Goal: Answer question/provide support: Share knowledge or assist other users

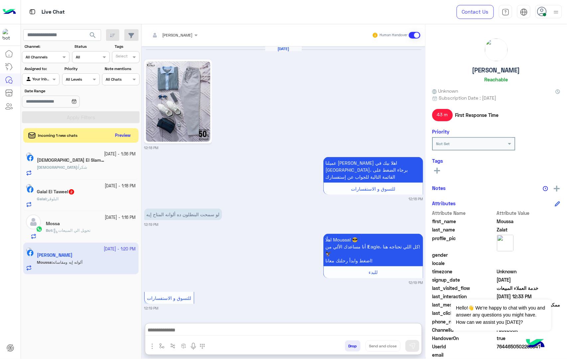
scroll to position [1073, 0]
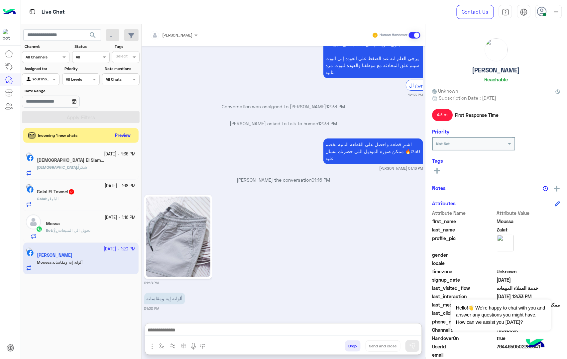
click at [190, 31] on div at bounding box center [174, 34] width 55 height 6
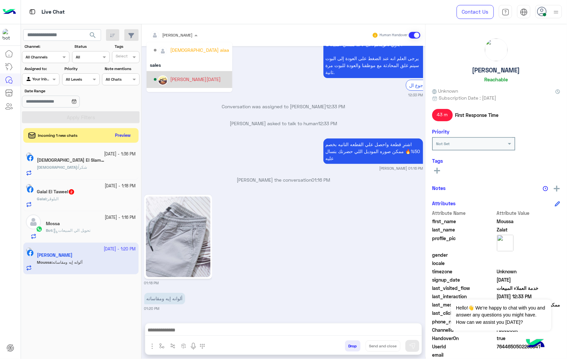
scroll to position [59, 0]
click at [544, 10] on icon at bounding box center [542, 12] width 10 height 10
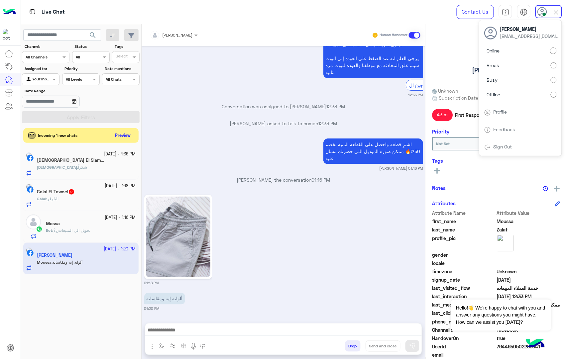
click at [554, 93] on div "Online Break Busy Offline" at bounding box center [520, 74] width 82 height 58
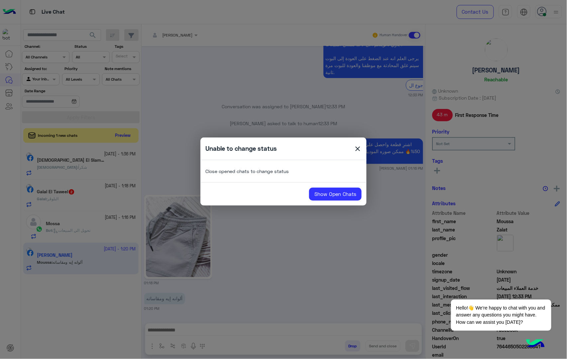
click at [357, 151] on span "close" at bounding box center [358, 150] width 8 height 10
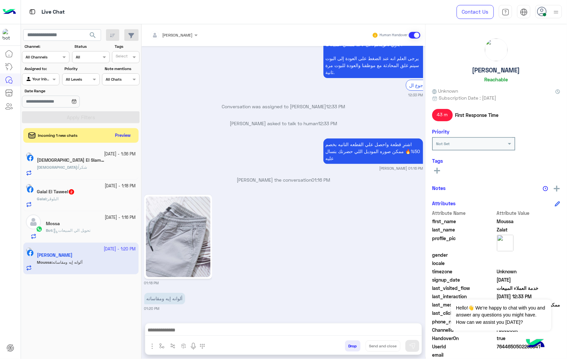
click at [134, 134] on div "Incoming 1 new chats Preview" at bounding box center [80, 135] width 115 height 15
click at [131, 135] on button "Preview" at bounding box center [123, 135] width 21 height 9
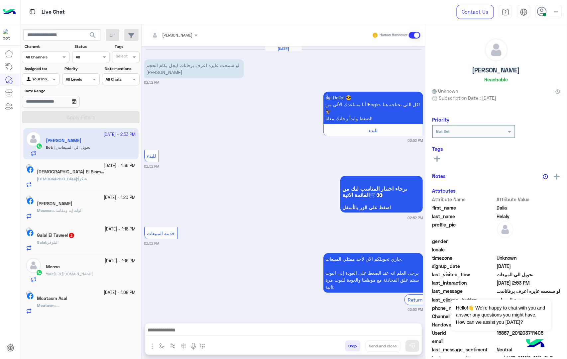
scroll to position [261, 0]
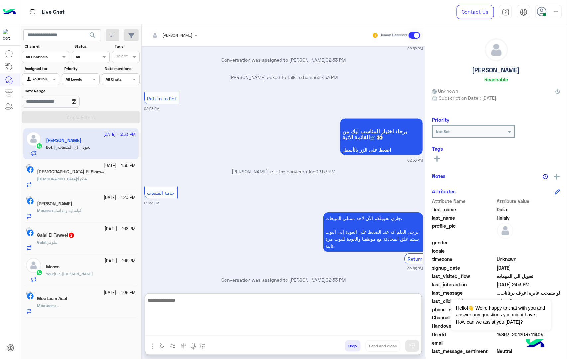
click at [176, 333] on textarea at bounding box center [283, 316] width 277 height 40
click at [177, 330] on textarea at bounding box center [283, 316] width 277 height 40
paste textarea "**********"
type textarea "**********"
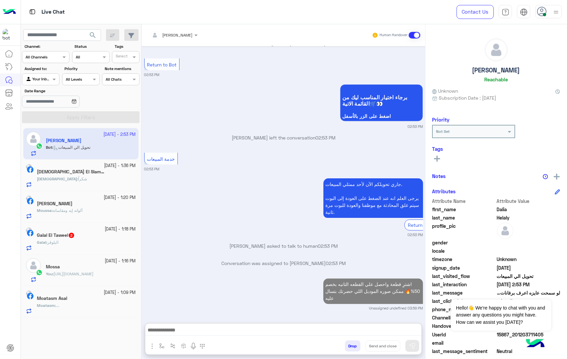
click at [80, 181] on div "[DEMOGRAPHIC_DATA] : شكراً" at bounding box center [86, 182] width 99 height 12
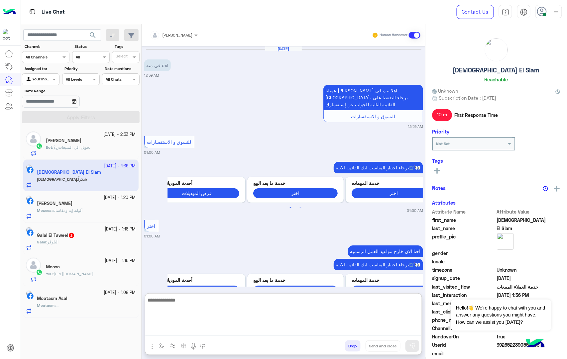
click at [221, 334] on textarea at bounding box center [283, 316] width 277 height 40
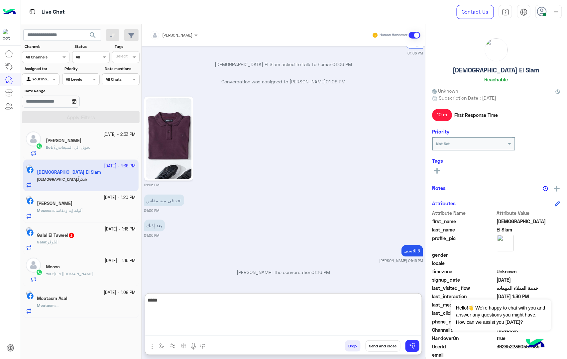
type textarea "*****"
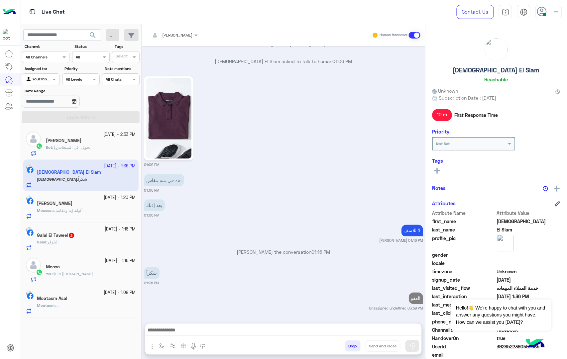
click at [84, 244] on div "Galal : البلوڤر" at bounding box center [86, 245] width 99 height 12
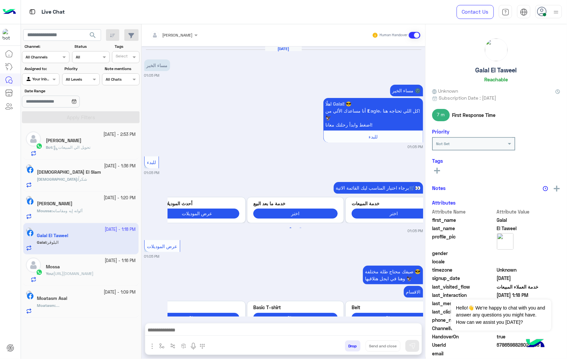
scroll to position [1176, 0]
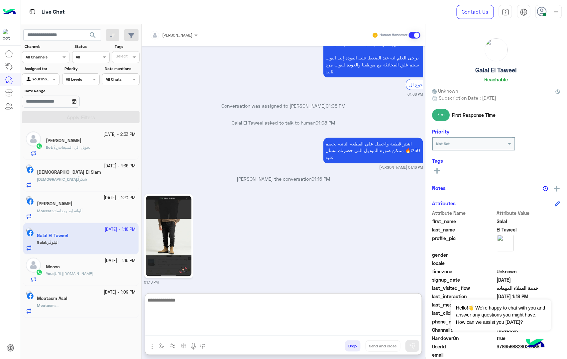
click at [192, 330] on textarea at bounding box center [283, 316] width 277 height 40
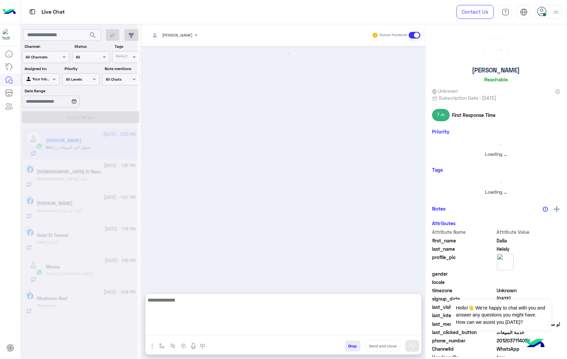
type textarea "*"
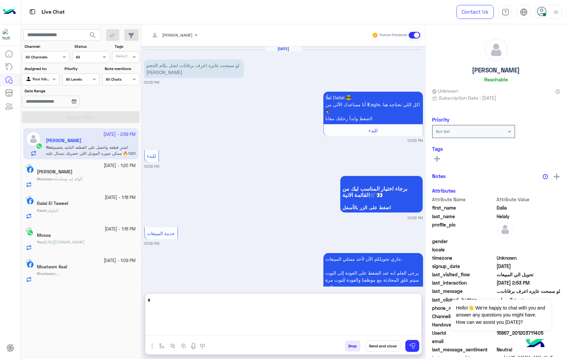
scroll to position [365, 0]
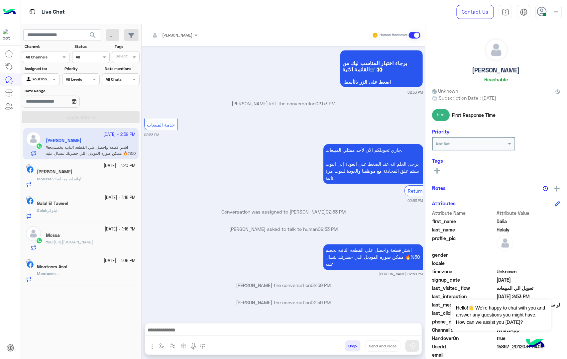
click at [545, 12] on icon at bounding box center [542, 12] width 10 height 10
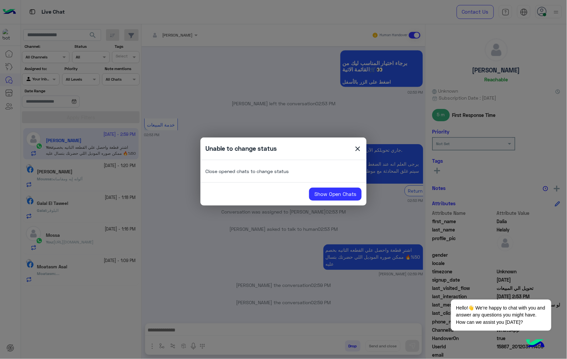
click at [355, 150] on span "close" at bounding box center [358, 150] width 8 height 10
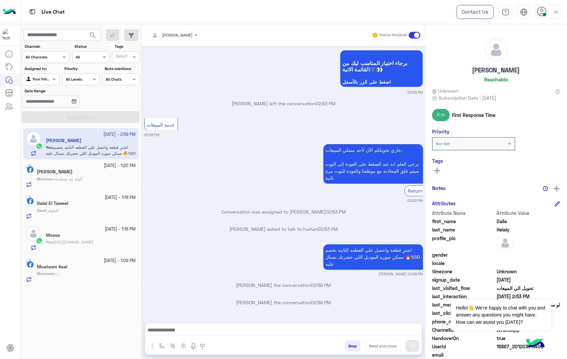
click at [77, 267] on div "Moatasm Asal" at bounding box center [86, 267] width 99 height 7
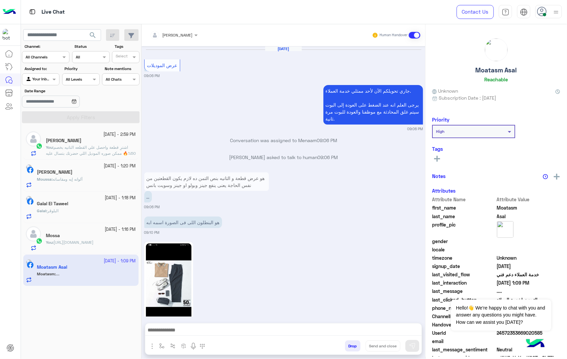
scroll to position [822, 0]
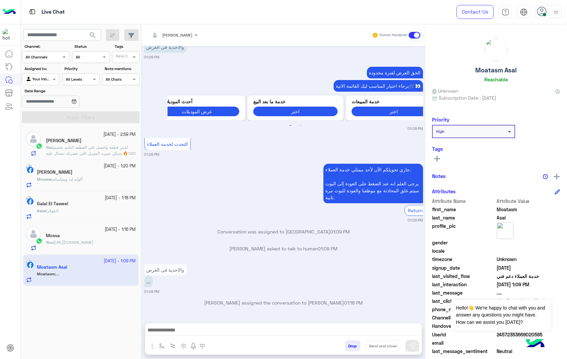
click at [69, 208] on div "Galal : البلوڤر" at bounding box center [86, 214] width 99 height 12
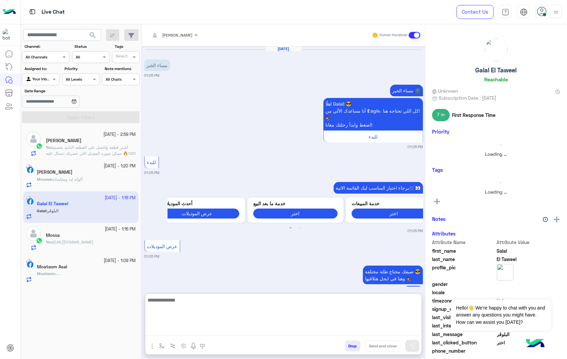
click at [201, 335] on textarea at bounding box center [283, 316] width 277 height 40
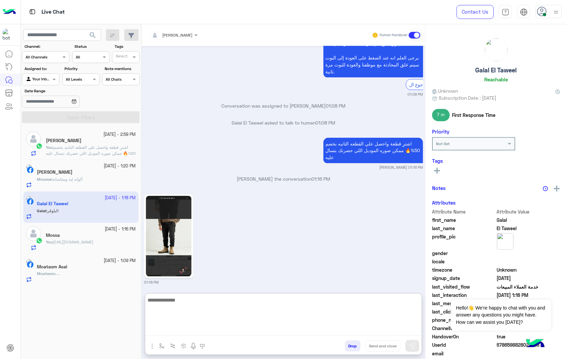
scroll to position [1206, 0]
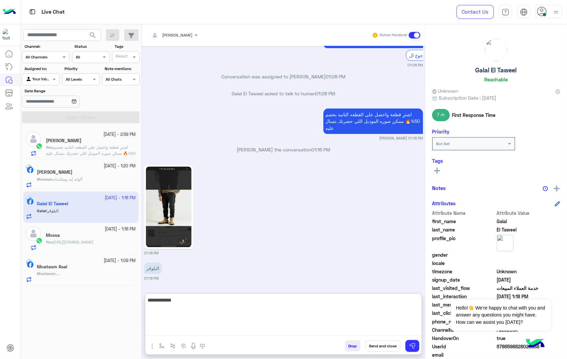
type textarea "**********"
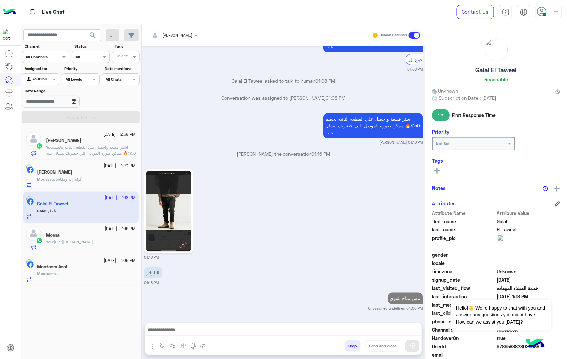
click at [349, 350] on button "Drop" at bounding box center [353, 346] width 16 height 11
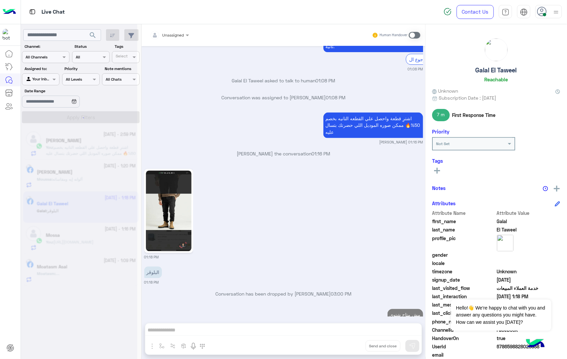
scroll to position [1218, 0]
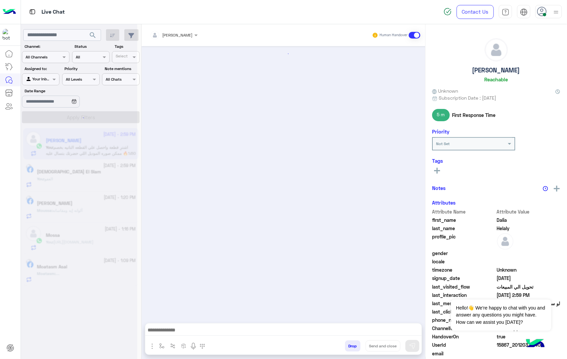
scroll to position [318, 0]
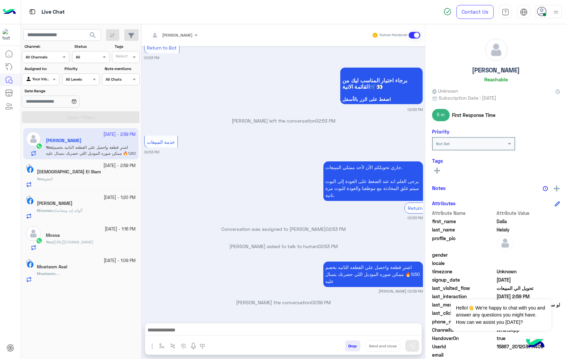
click at [354, 346] on button "Drop" at bounding box center [353, 346] width 16 height 11
click at [354, 346] on div "[PERSON_NAME] Human Handover [DATE] لو سمحت عايزه اعرف برفانات ايجل بكام الحجم …" at bounding box center [284, 193] width 284 height 338
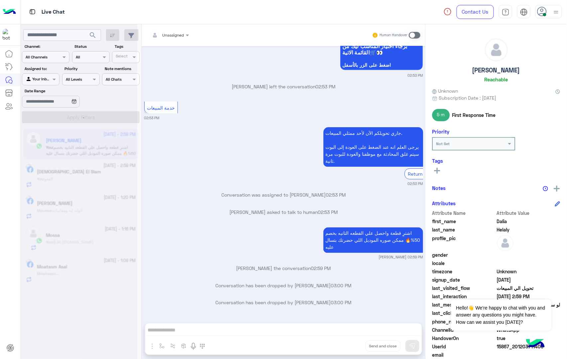
click at [354, 346] on div "Unassigned Human Handover [DATE] لو سمحت عايزه اعرف برفانات ايجل بكام الحجم [PE…" at bounding box center [284, 193] width 284 height 338
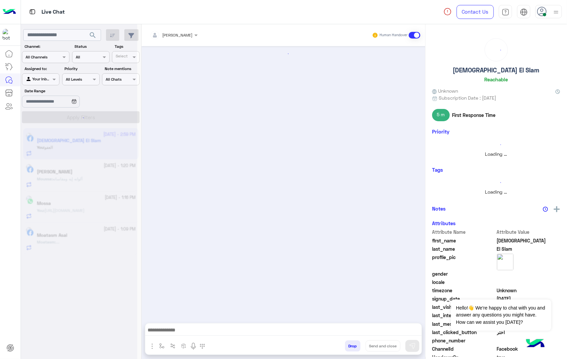
click at [354, 346] on button "Drop" at bounding box center [353, 346] width 16 height 11
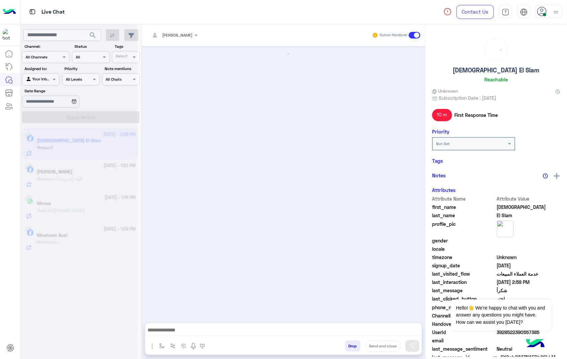
click at [354, 346] on button "Drop" at bounding box center [353, 346] width 16 height 11
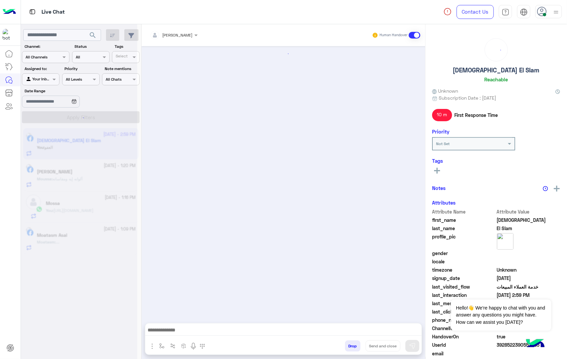
click at [354, 346] on button "Drop" at bounding box center [353, 346] width 16 height 11
click at [354, 346] on div "[PERSON_NAME] Human Handover Drop Send and close" at bounding box center [284, 193] width 284 height 338
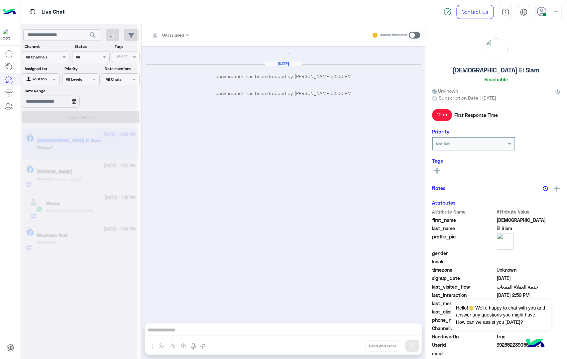
click at [0, 0] on button "Drop" at bounding box center [0, 0] width 0 height 0
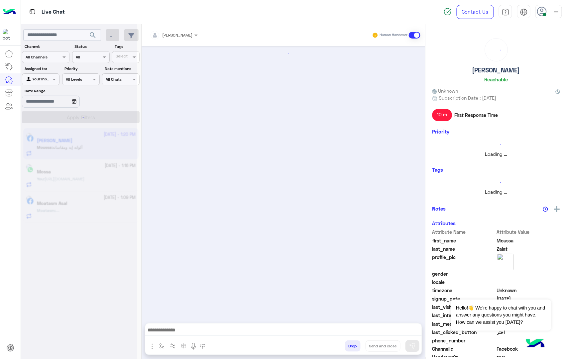
click at [354, 346] on button "Drop" at bounding box center [353, 346] width 16 height 11
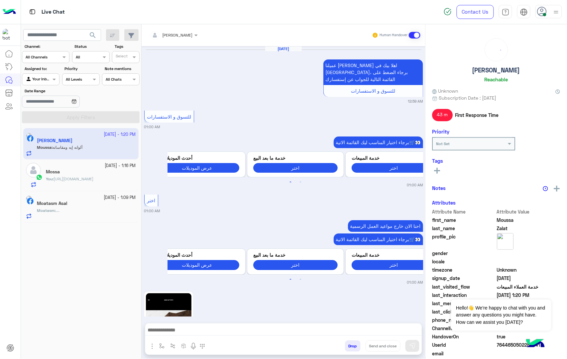
click at [354, 346] on button "Drop" at bounding box center [353, 346] width 16 height 11
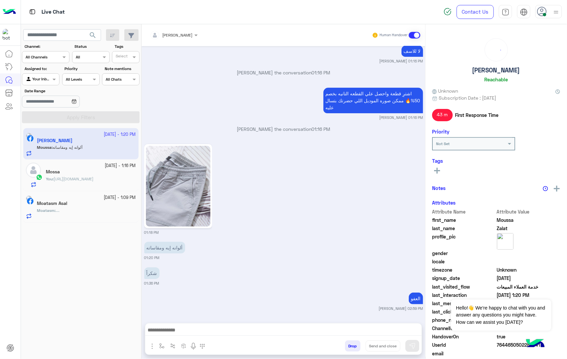
click at [354, 346] on div "[PERSON_NAME] Human Handover [DATE] عميلنا [PERSON_NAME] اهلا بيك في [GEOGRAPHI…" at bounding box center [284, 193] width 284 height 338
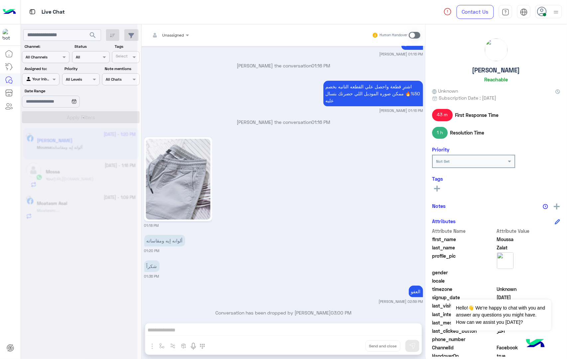
scroll to position [2466, 0]
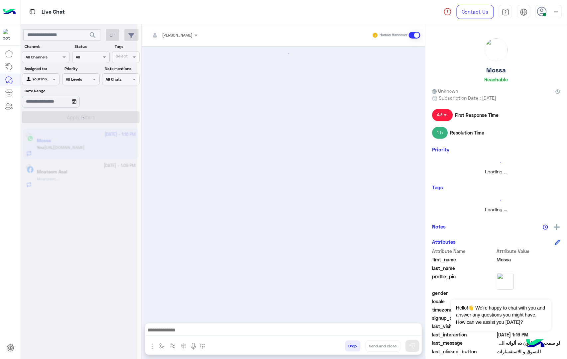
click at [354, 346] on button "Drop" at bounding box center [353, 346] width 16 height 11
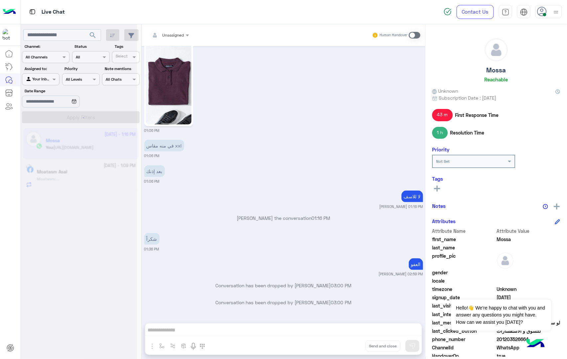
scroll to position [1082, 0]
click at [354, 346] on div "Unassigned Human Handover [DATE] برجاء اختيار المناسب ليك القائمة الاتية🛒👀 Prev…" at bounding box center [284, 193] width 284 height 338
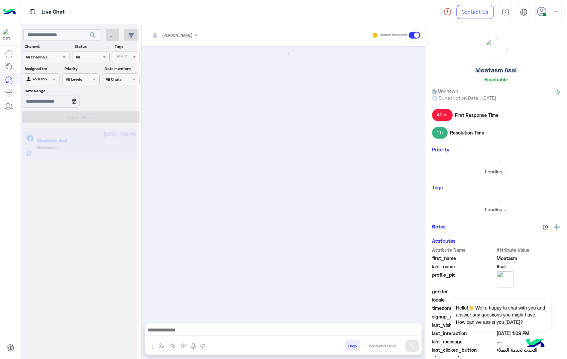
click at [354, 346] on button "Drop" at bounding box center [353, 346] width 16 height 11
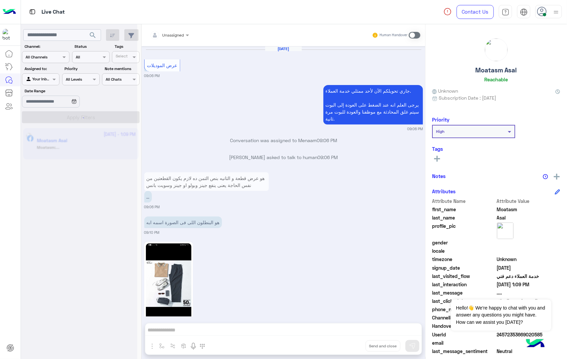
scroll to position [839, 0]
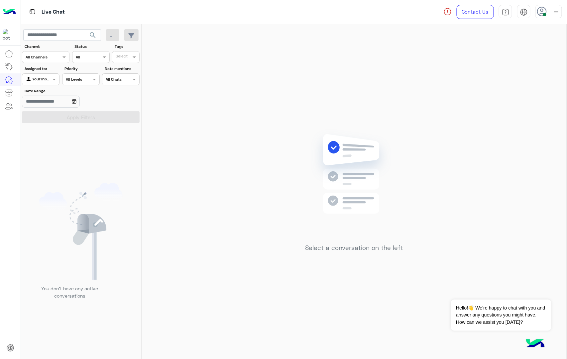
click at [541, 10] on icon at bounding box center [542, 12] width 10 height 10
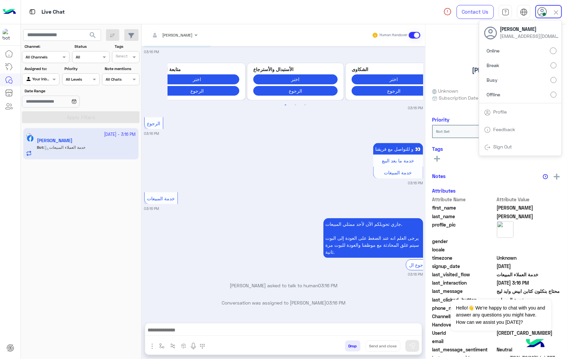
scroll to position [1093, 0]
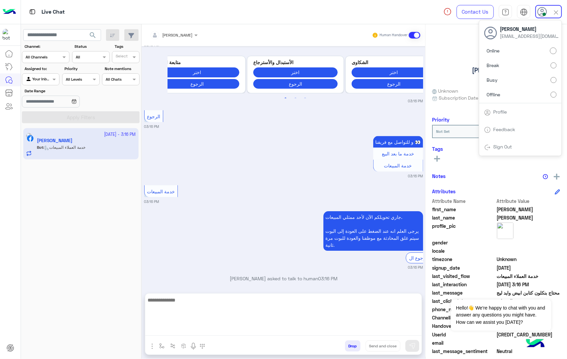
click at [173, 334] on textarea at bounding box center [283, 316] width 277 height 40
paste textarea "**********"
type textarea "**********"
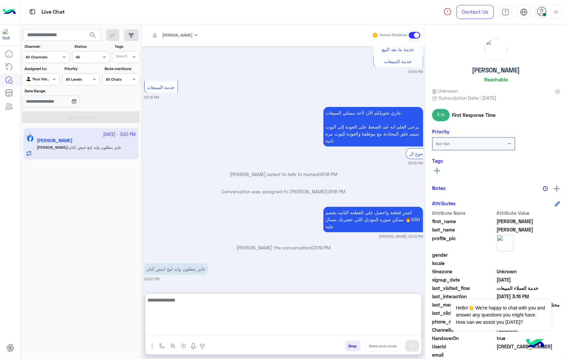
scroll to position [1205, 0]
click at [160, 299] on textarea at bounding box center [283, 316] width 277 height 40
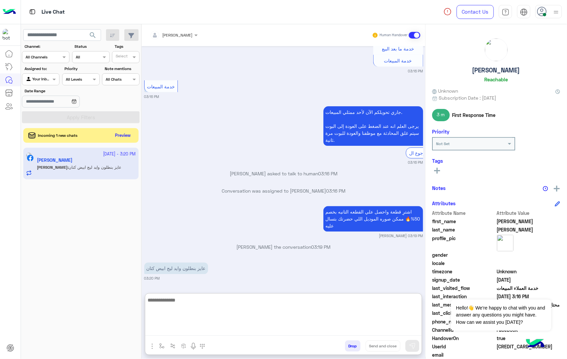
click at [197, 301] on textarea at bounding box center [283, 316] width 277 height 40
paste textarea "**********"
type textarea "**********"
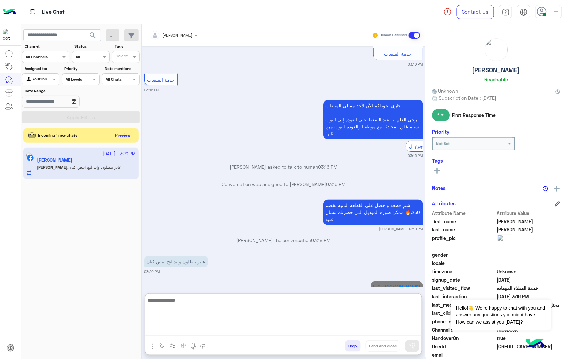
scroll to position [1231, 0]
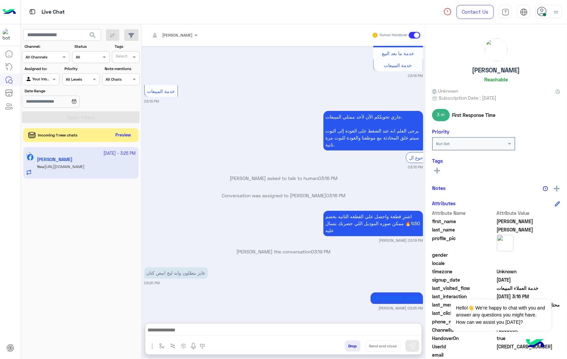
click at [120, 136] on button "Preview" at bounding box center [123, 135] width 21 height 9
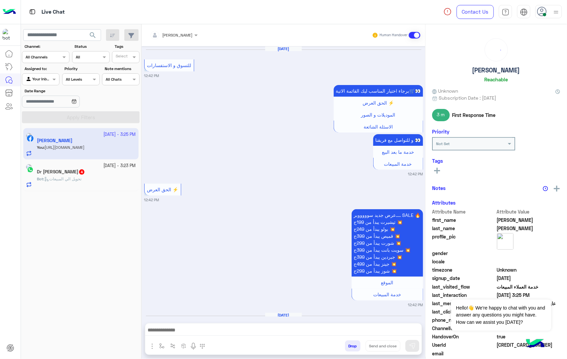
scroll to position [1001, 0]
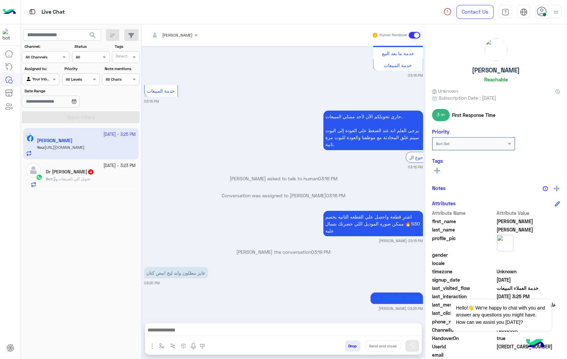
click at [77, 181] on span "تحويل الي المبيعات" at bounding box center [71, 178] width 37 height 5
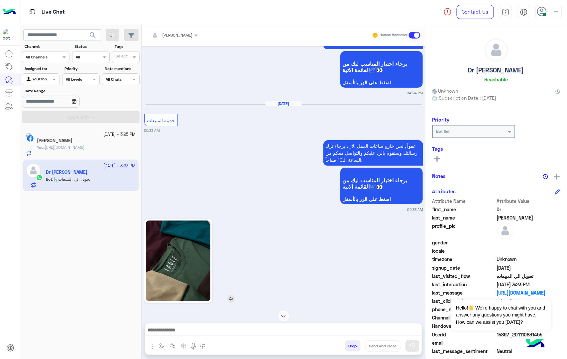
scroll to position [851, 0]
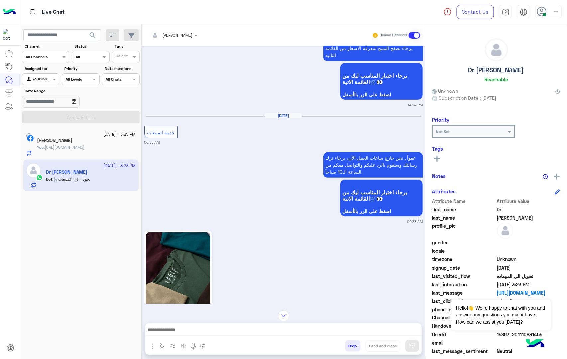
click at [194, 269] on img at bounding box center [178, 273] width 64 height 81
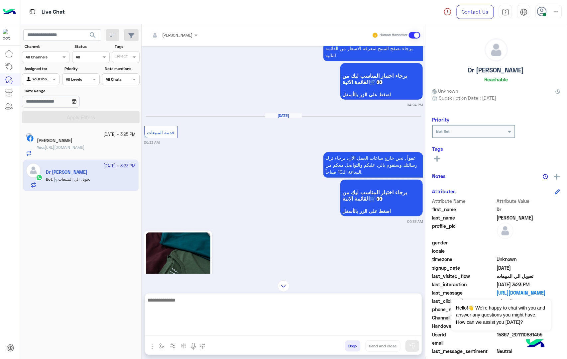
click at [174, 330] on textarea at bounding box center [283, 316] width 277 height 40
type textarea "***"
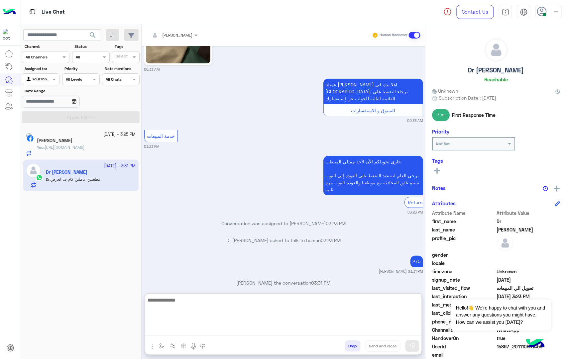
scroll to position [1126, 0]
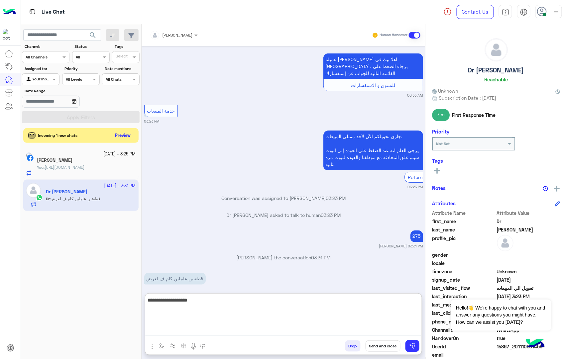
type textarea "**********"
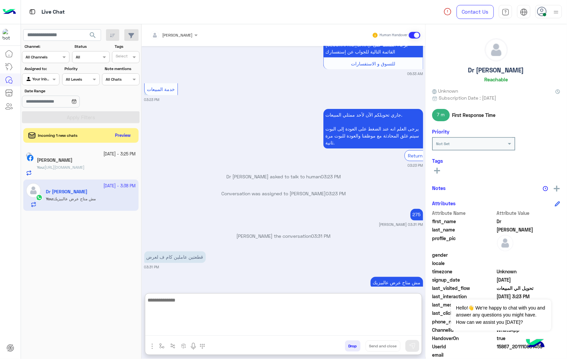
scroll to position [1152, 0]
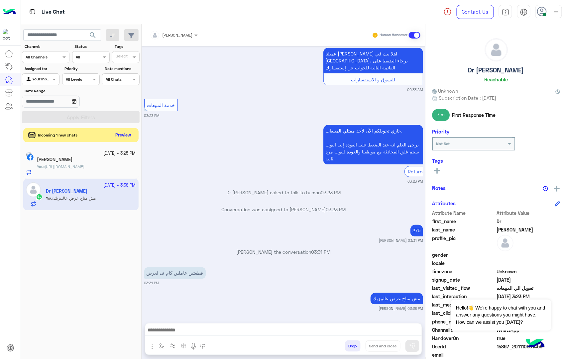
click at [126, 133] on button "Preview" at bounding box center [123, 135] width 21 height 9
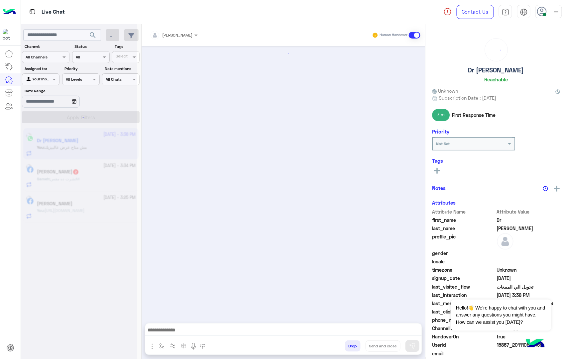
scroll to position [1020, 0]
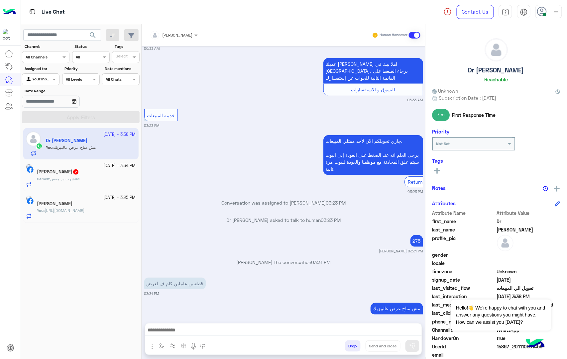
click at [79, 180] on span "تشرت ده مقسM" at bounding box center [64, 178] width 29 height 5
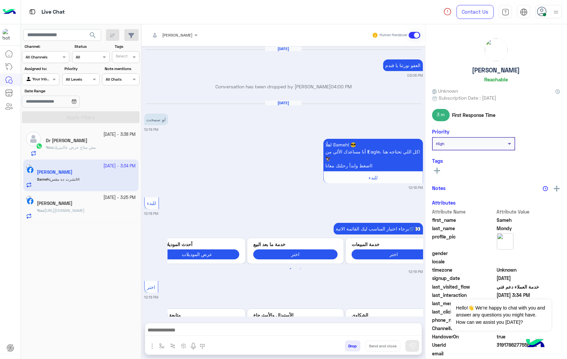
scroll to position [1126, 0]
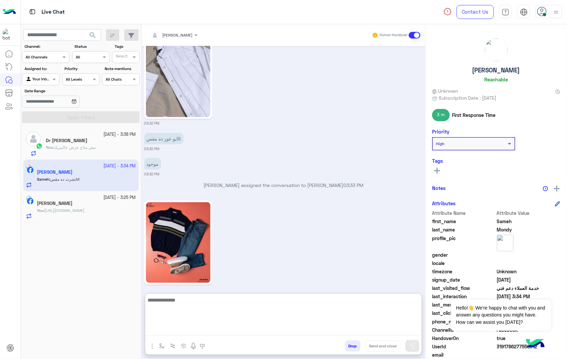
click at [184, 332] on textarea at bounding box center [283, 316] width 277 height 40
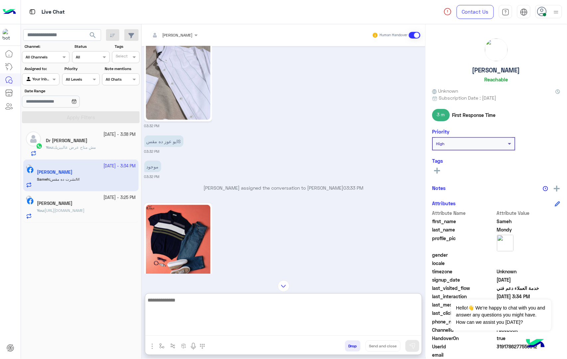
scroll to position [1157, 0]
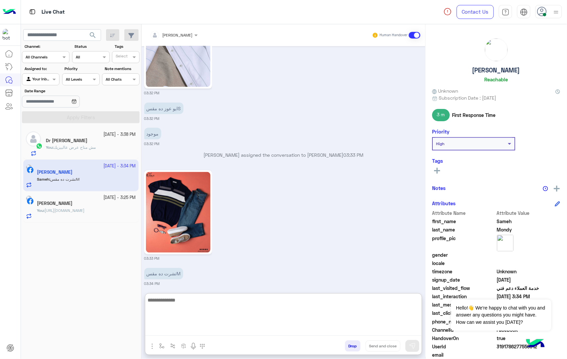
click at [282, 306] on textarea at bounding box center [283, 316] width 277 height 40
type textarea "**********"
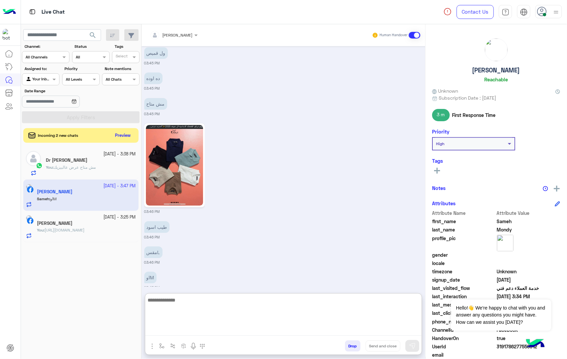
scroll to position [1449, 0]
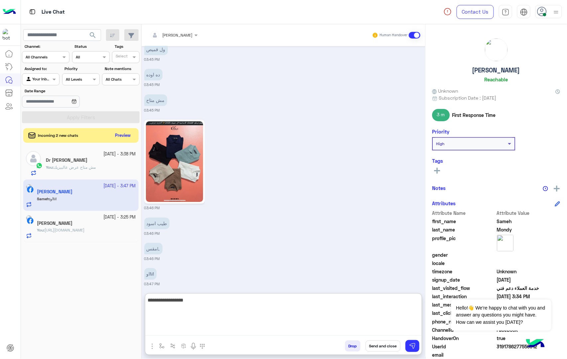
type textarea "**********"
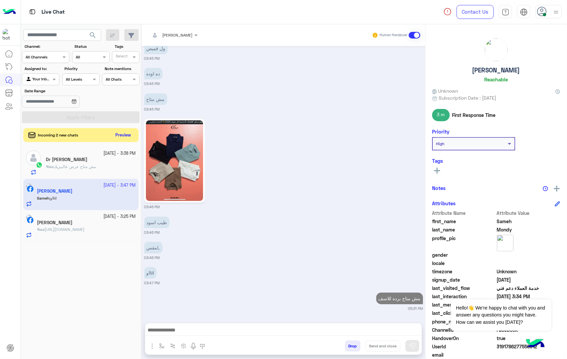
click at [121, 136] on button "Preview" at bounding box center [123, 135] width 21 height 9
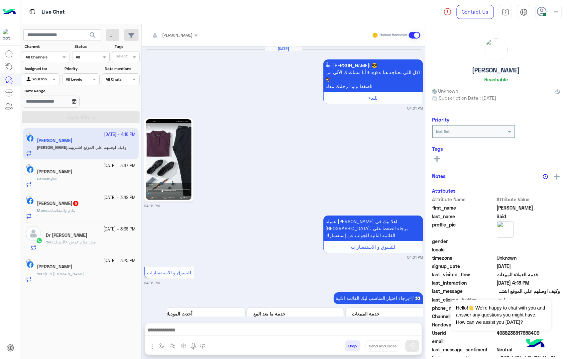
scroll to position [1223, 0]
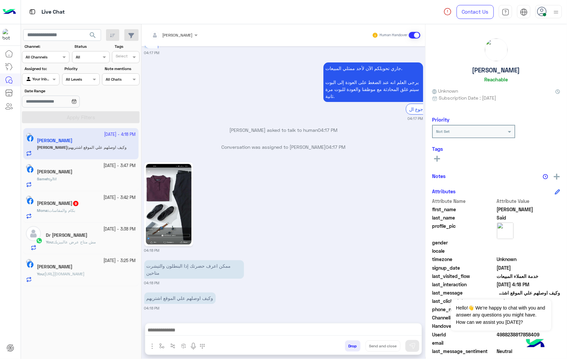
click at [93, 210] on div "[PERSON_NAME] : بكام والمقاسات" at bounding box center [86, 214] width 99 height 12
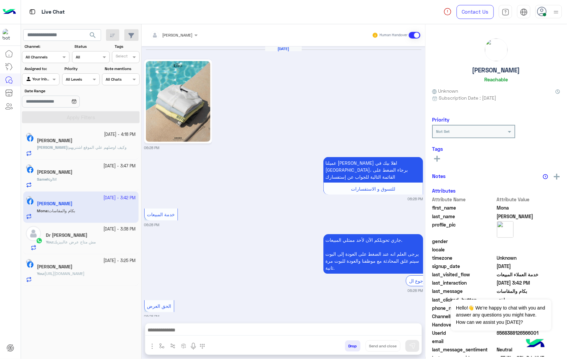
scroll to position [1210, 0]
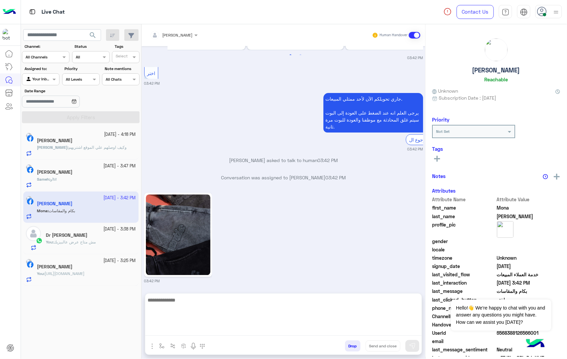
click at [183, 332] on textarea at bounding box center [283, 316] width 277 height 40
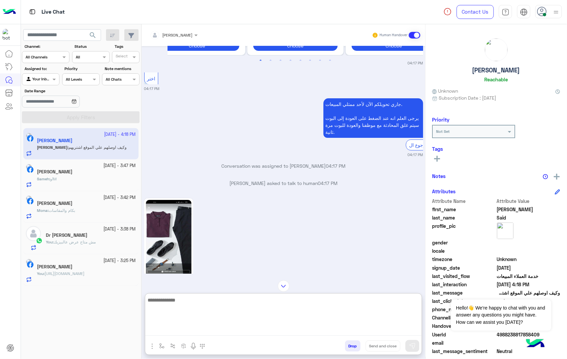
scroll to position [2493, 0]
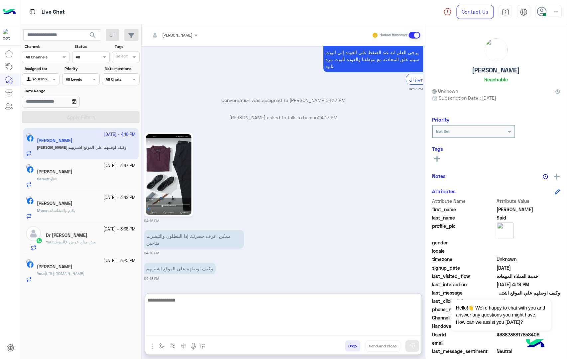
click at [191, 303] on textarea at bounding box center [283, 316] width 277 height 40
type textarea "**********"
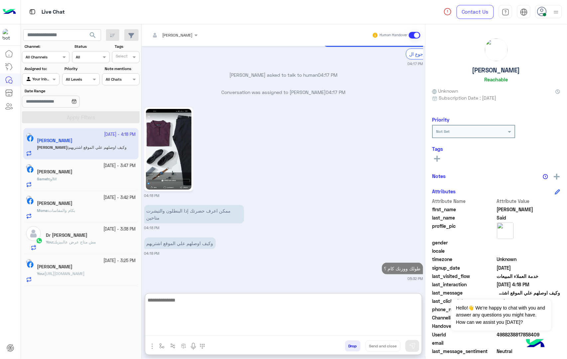
scroll to position [2518, 0]
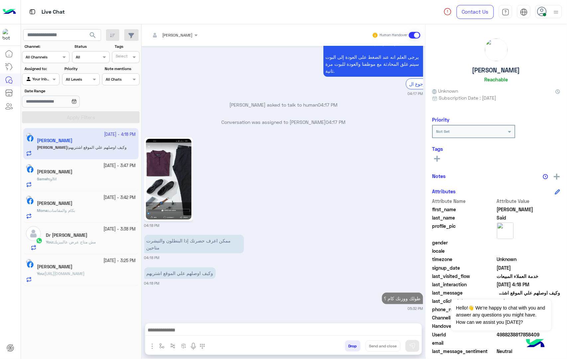
click at [55, 184] on div "Sameh : اوM" at bounding box center [86, 182] width 99 height 12
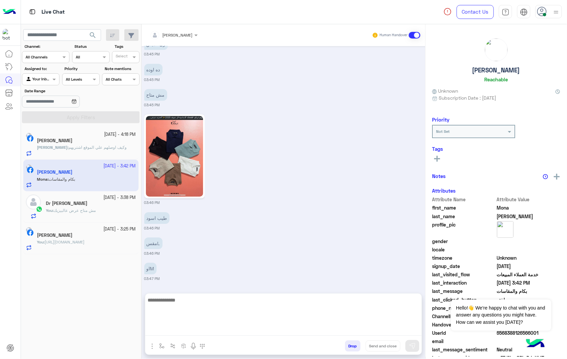
click at [212, 335] on textarea at bounding box center [283, 316] width 277 height 40
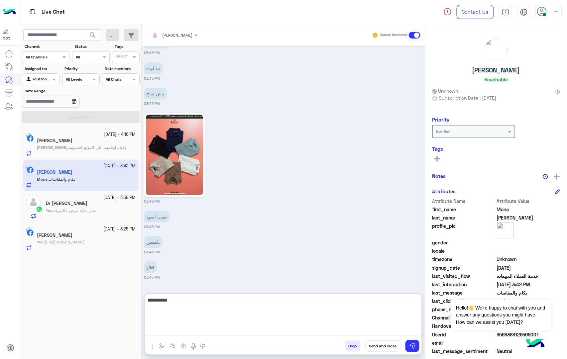
type textarea "**********"
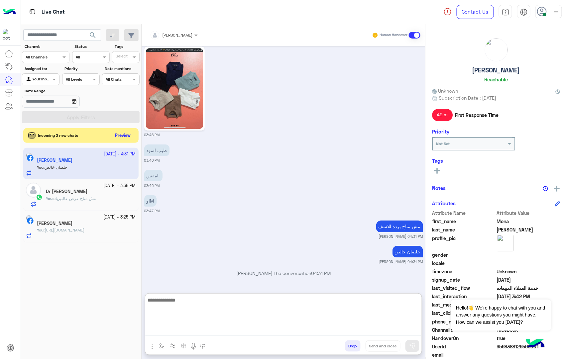
scroll to position [2440, 0]
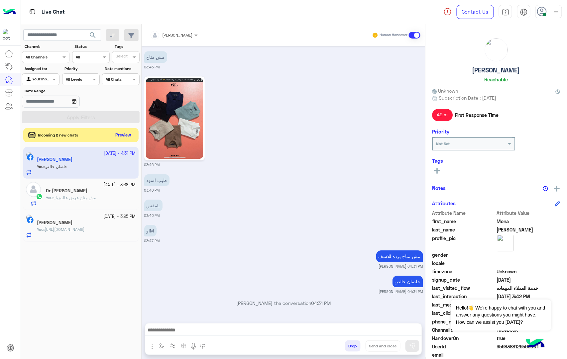
click at [117, 135] on button "Preview" at bounding box center [123, 135] width 21 height 9
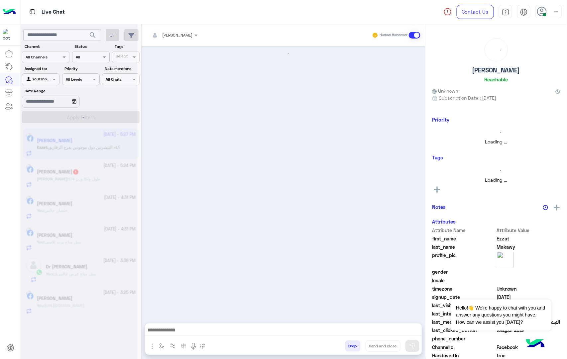
scroll to position [1010, 0]
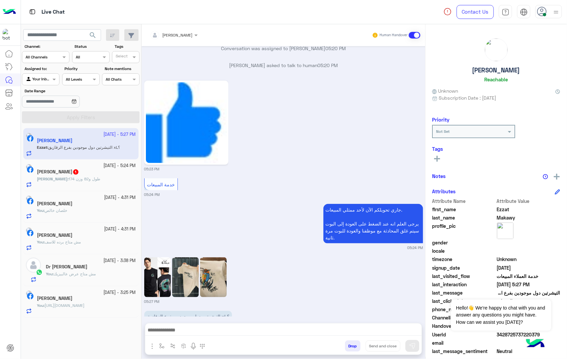
click at [56, 176] on div "[PERSON_NAME] 1" at bounding box center [86, 172] width 99 height 7
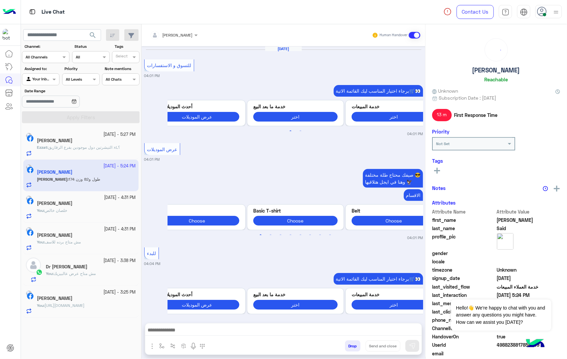
scroll to position [1090, 0]
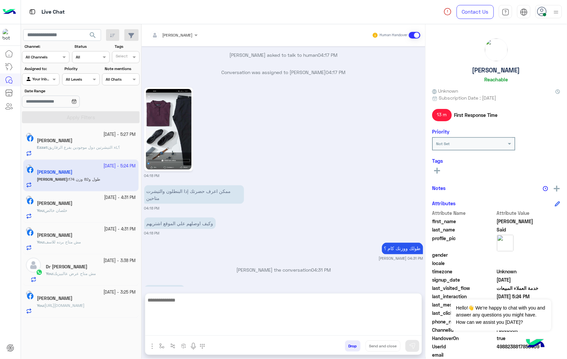
click at [176, 331] on textarea at bounding box center [283, 316] width 277 height 40
type textarea "****"
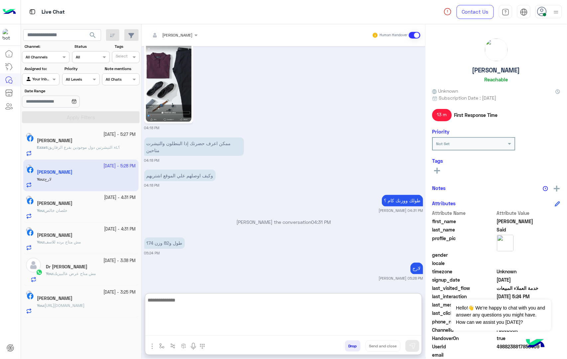
scroll to position [1146, 0]
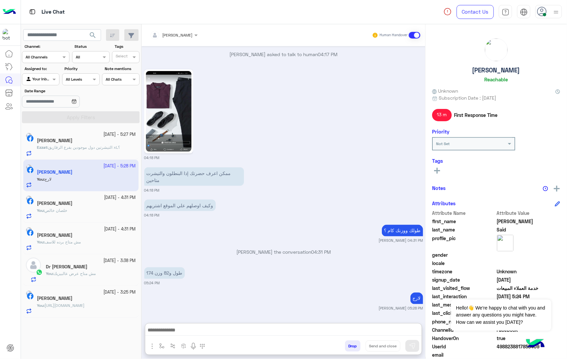
click at [97, 146] on span "التيشرتين دول موجودين بفرع الزقازيق xL؟" at bounding box center [84, 147] width 72 height 5
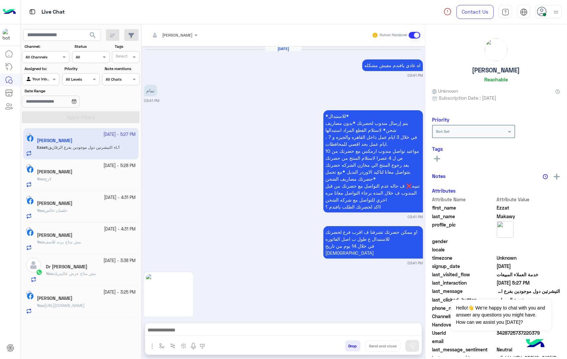
scroll to position [1010, 0]
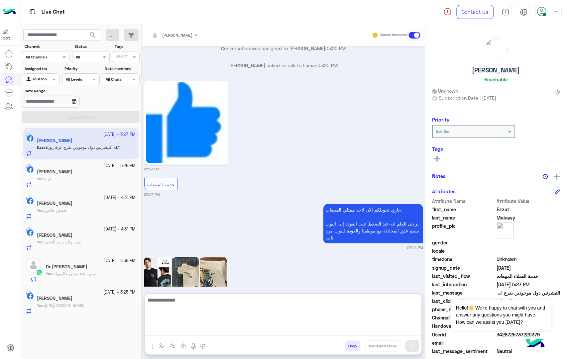
click at [194, 331] on textarea at bounding box center [283, 316] width 277 height 40
click at [203, 327] on textarea at bounding box center [283, 316] width 277 height 40
paste textarea "**********"
type textarea "**********"
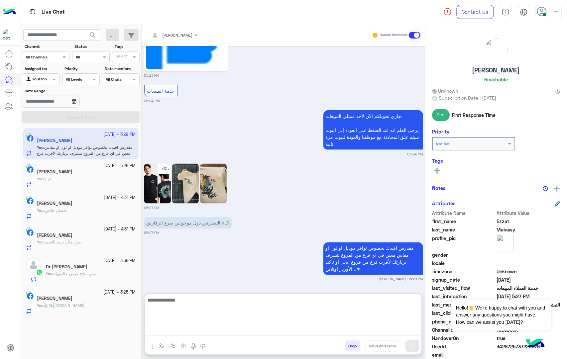
scroll to position [1103, 0]
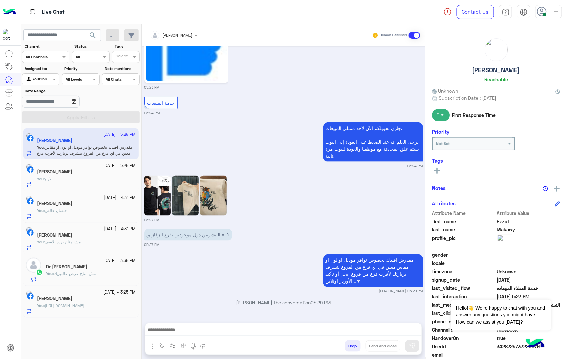
click at [352, 345] on button "Drop" at bounding box center [353, 346] width 16 height 11
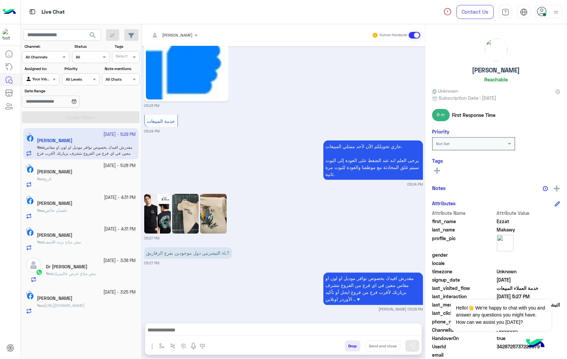
click at [352, 345] on button "Drop" at bounding box center [353, 346] width 16 height 11
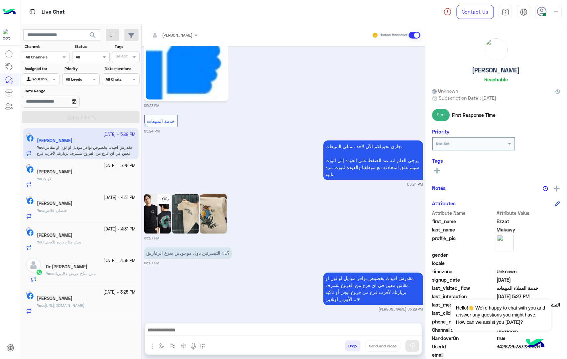
click at [352, 345] on button "Drop" at bounding box center [353, 346] width 16 height 11
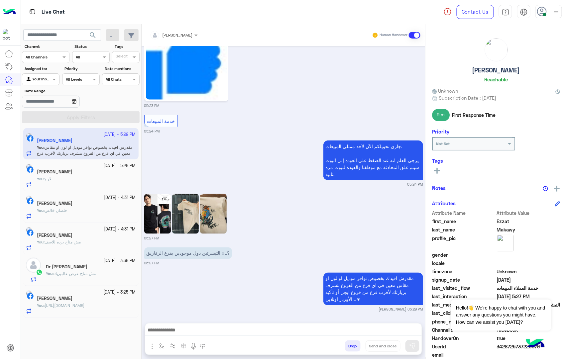
click at [352, 345] on div "[PERSON_NAME] Human Handover [DATE] اه عادي يافندم مفيش مشكله 03:41 PM تمام 03:…" at bounding box center [284, 193] width 284 height 338
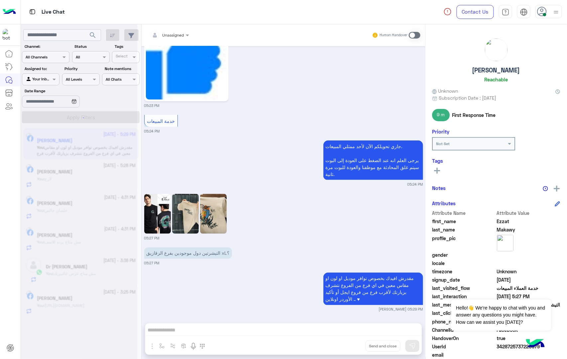
scroll to position [1159, 0]
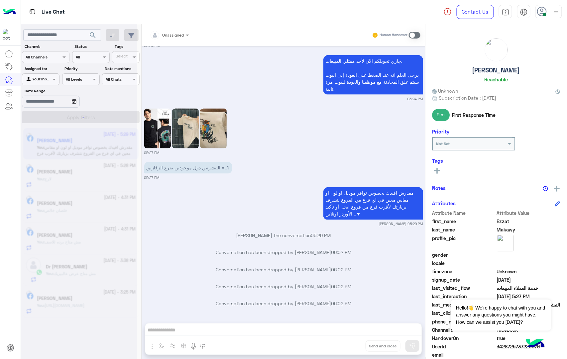
click at [0, 0] on button "Drop" at bounding box center [0, 0] width 0 height 0
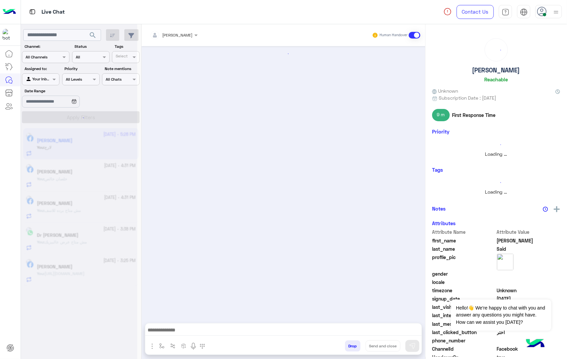
click at [352, 345] on button "Drop" at bounding box center [353, 346] width 16 height 11
click at [352, 345] on div "[PERSON_NAME] Human Handover Drop Send and close" at bounding box center [284, 193] width 284 height 338
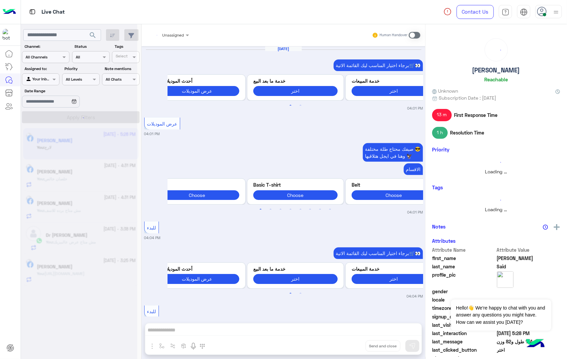
click at [352, 345] on div "Unassigned Human Handover [DATE] برجاء اختيار المناسب ليك القائمة الاتية🛒👀 Prev…" at bounding box center [284, 193] width 284 height 338
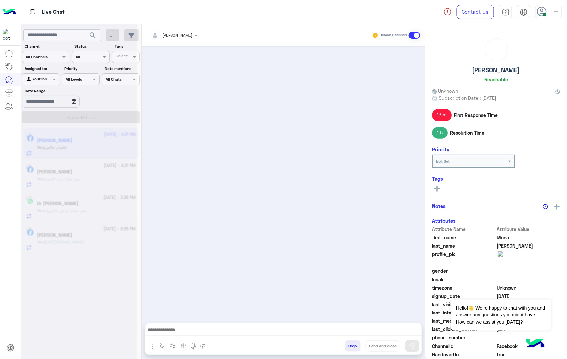
click at [352, 345] on button "Drop" at bounding box center [353, 346] width 16 height 11
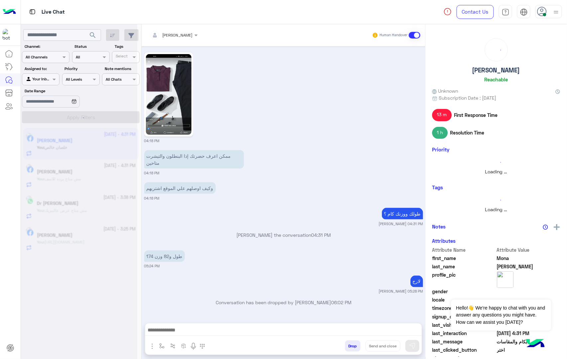
click at [352, 345] on button "Drop" at bounding box center [353, 346] width 16 height 11
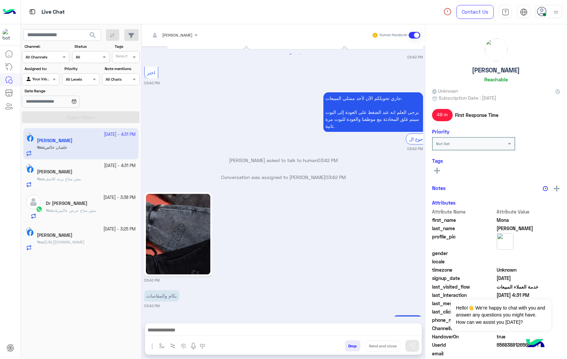
click at [352, 345] on div "[PERSON_NAME] Human Handover [DATE] خدمة المبيعات 06:28 PM جاري تحويلكم الآن لأ…" at bounding box center [284, 193] width 284 height 338
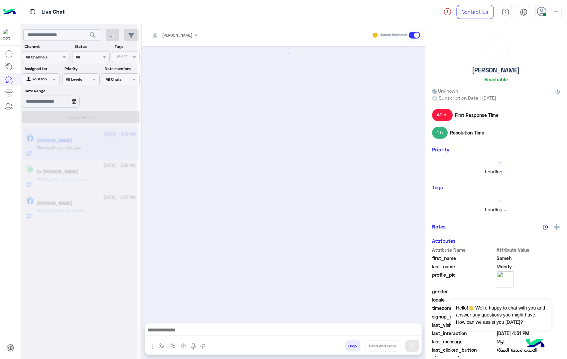
click at [352, 345] on button "Drop" at bounding box center [353, 346] width 16 height 11
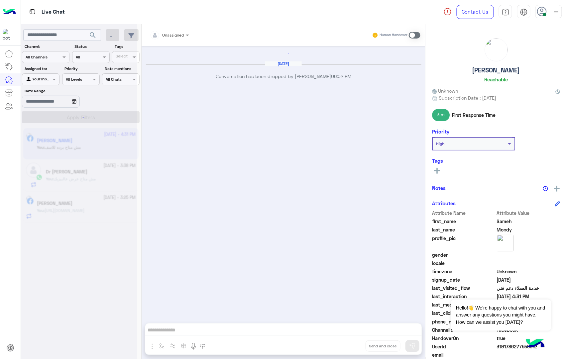
click at [352, 345] on div "Unassigned Human Handover [DATE] Conversation has been dropped by [PERSON_NAME]…" at bounding box center [284, 193] width 284 height 338
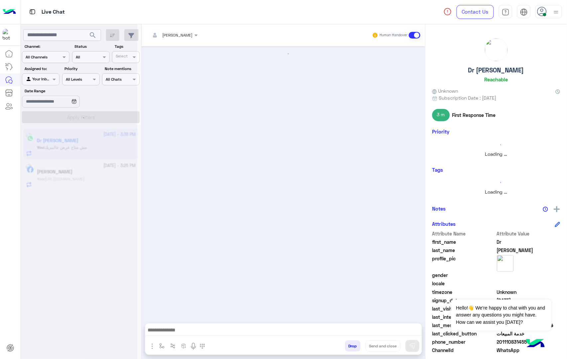
click at [352, 345] on button "Drop" at bounding box center [353, 346] width 16 height 11
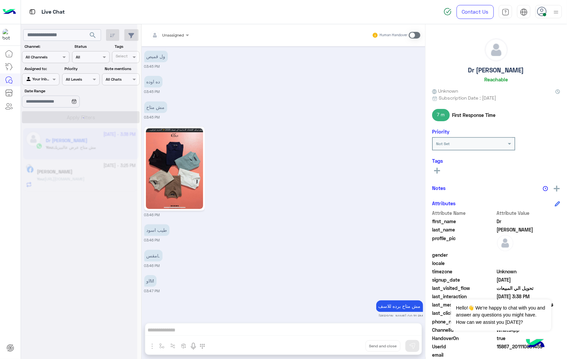
click at [352, 345] on div "Unassigned Human Handover [DATE] TR-100-S25 army xl TR-100-S2 black xl مع دول 0…" at bounding box center [284, 193] width 284 height 338
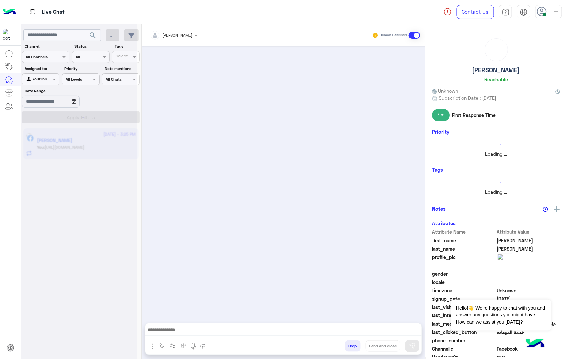
click at [352, 345] on button "Drop" at bounding box center [353, 346] width 16 height 11
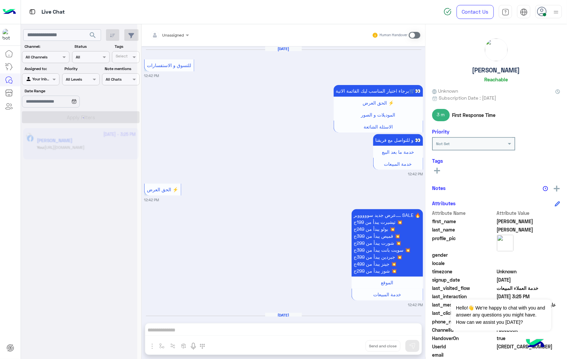
scroll to position [1018, 0]
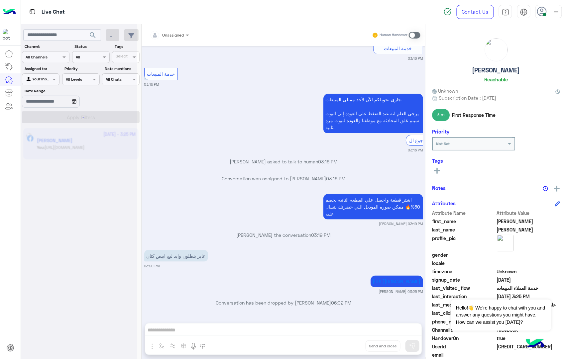
click at [352, 345] on div "Unassigned Human Handover [DATE] للتسوق و الاستفسارات 12:42 PM برجاء اختيار الم…" at bounding box center [284, 193] width 284 height 338
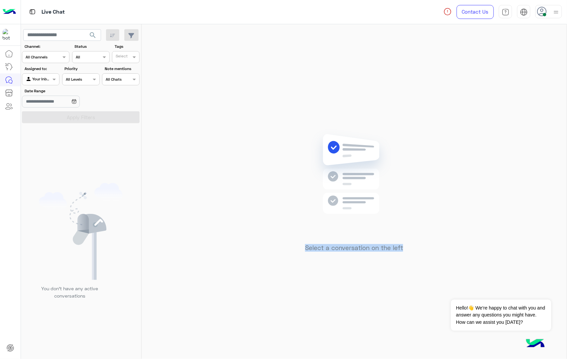
click at [352, 345] on div "Select a conversation on the left" at bounding box center [354, 193] width 425 height 338
click at [542, 13] on icon at bounding box center [542, 12] width 10 height 10
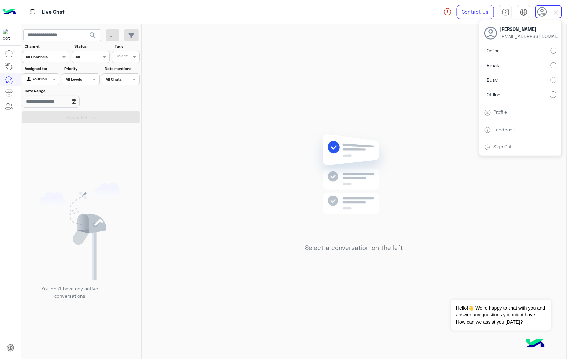
click at [409, 81] on div "Select a conversation on the left" at bounding box center [354, 193] width 425 height 338
